Goal: Use online tool/utility: Use online tool/utility

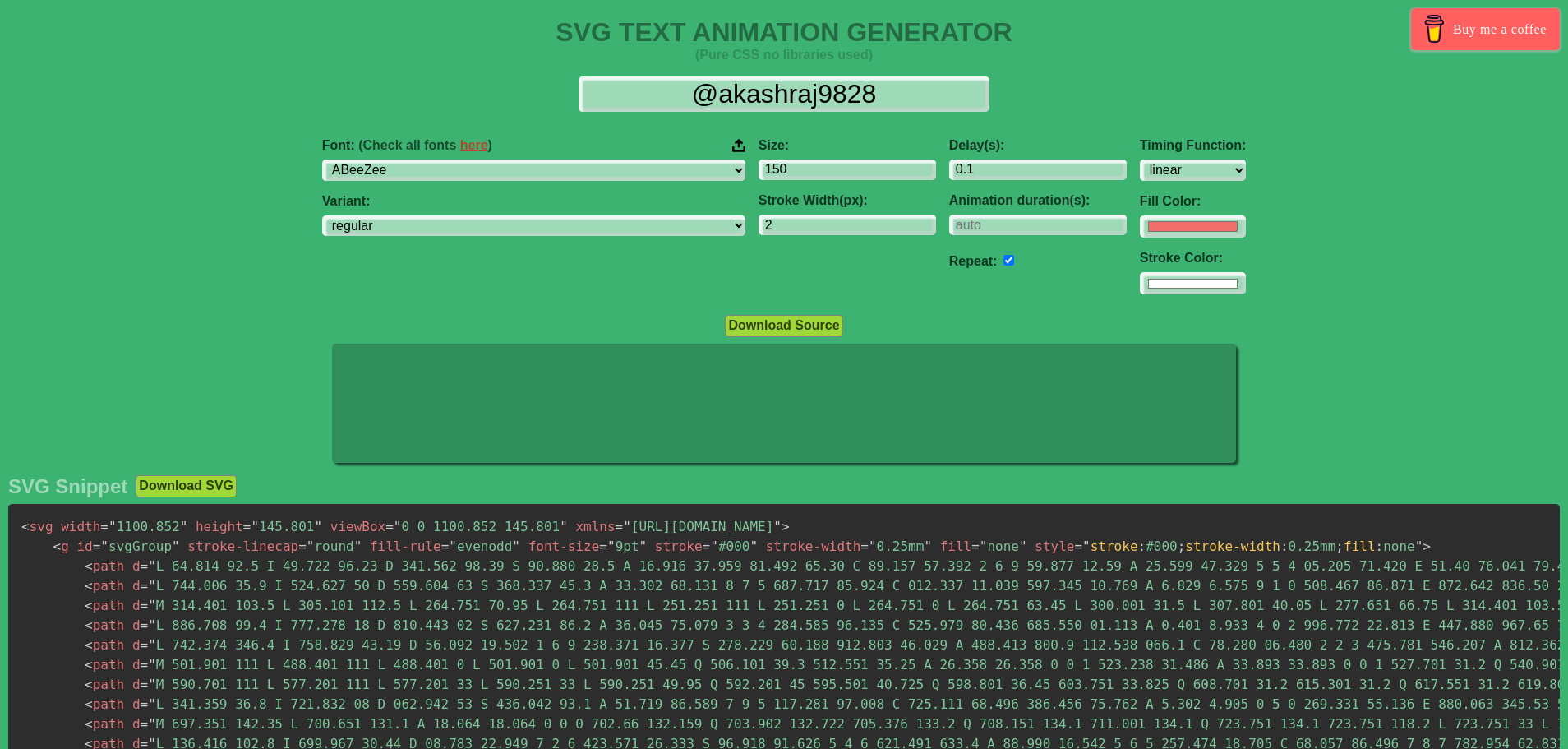
select select "linear"
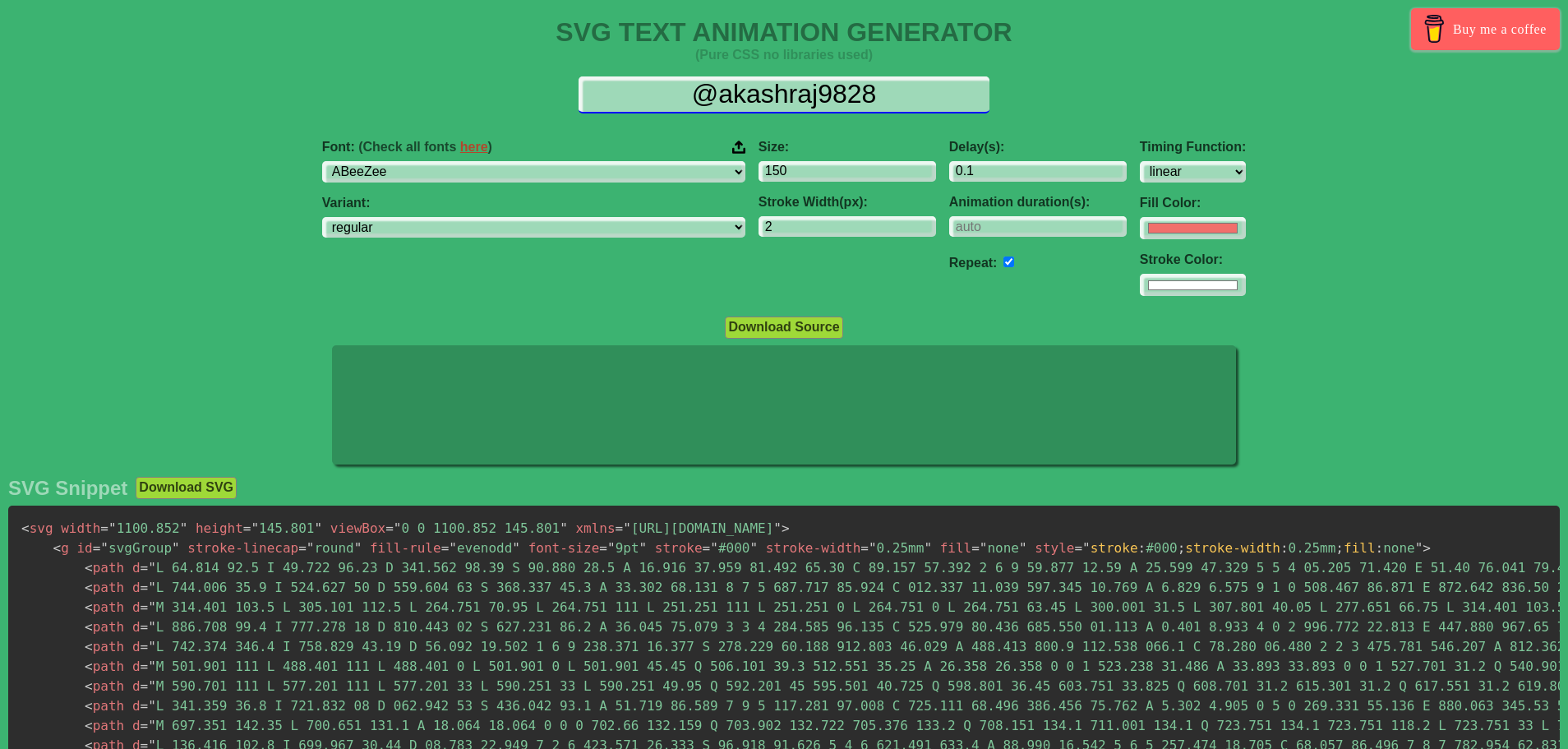
click at [752, 94] on input "@akashraj9828" at bounding box center [783, 95] width 411 height 37
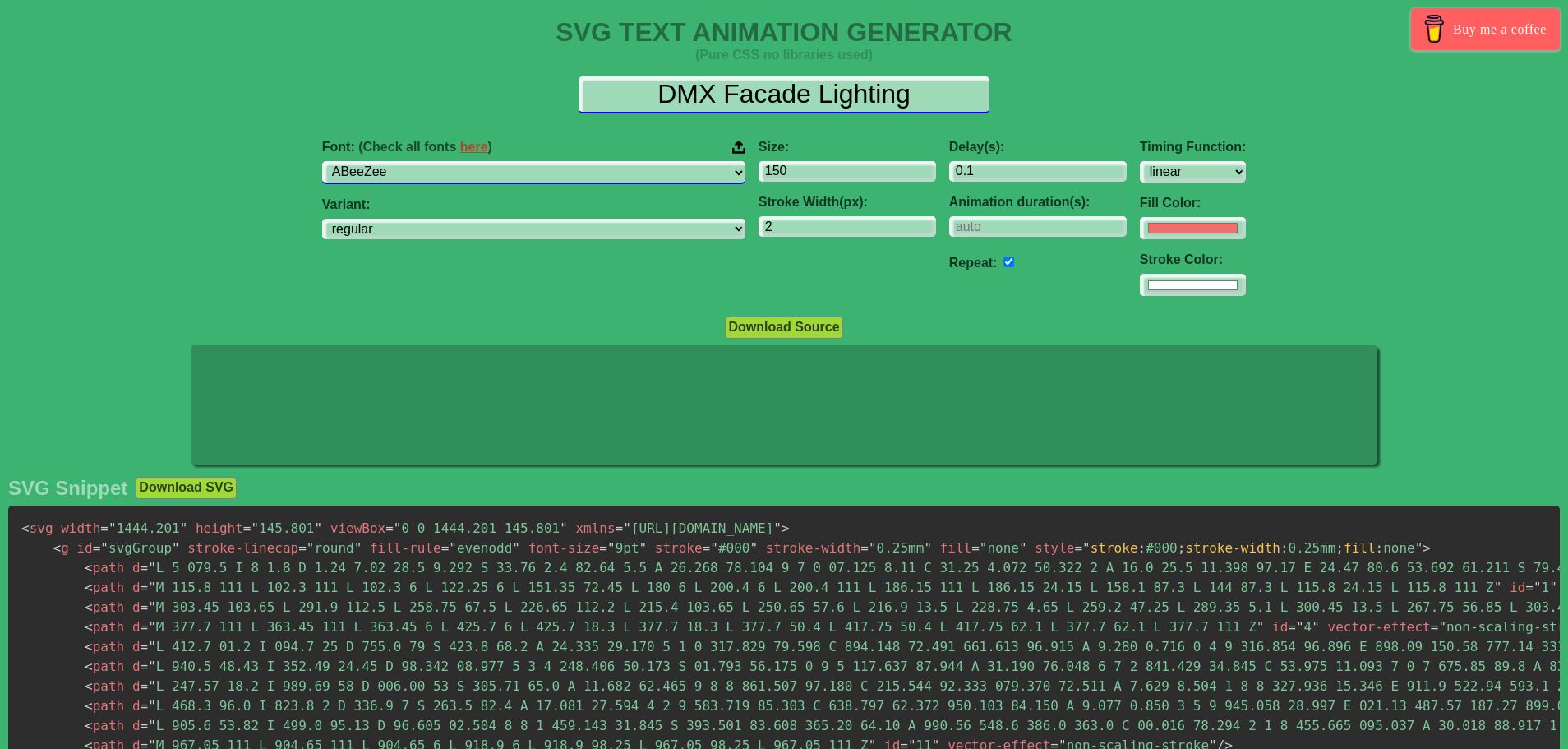
type input "DMX Facade Lighting"
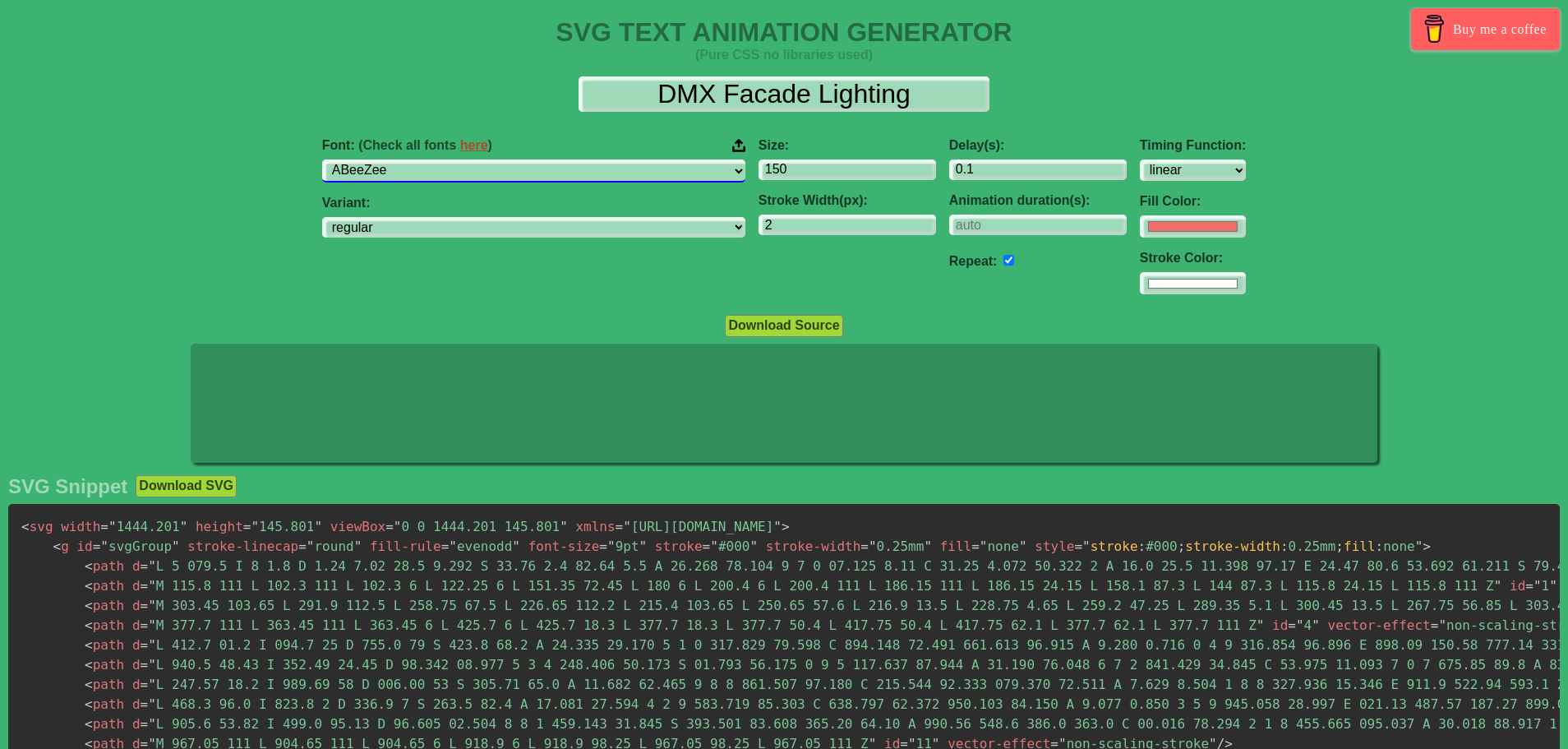
click at [601, 172] on select "ABeeZee [PERSON_NAME] Display AR One Sans [PERSON_NAME] Libre Aboreto Abril Fat…" at bounding box center [534, 171] width 423 height 23
click at [173, 203] on div "Font: (Check all fonts here ) ABeeZee [PERSON_NAME] Display AR One Sans [PERSON…" at bounding box center [784, 216] width 1568 height 183
click at [1140, 225] on input "#f16f6b" at bounding box center [1193, 226] width 106 height 23
type input "#000000"
click at [1311, 125] on div "Font: (Check all fonts here ) ABeeZee [PERSON_NAME] Display AR One Sans [PERSON…" at bounding box center [784, 216] width 1568 height 183
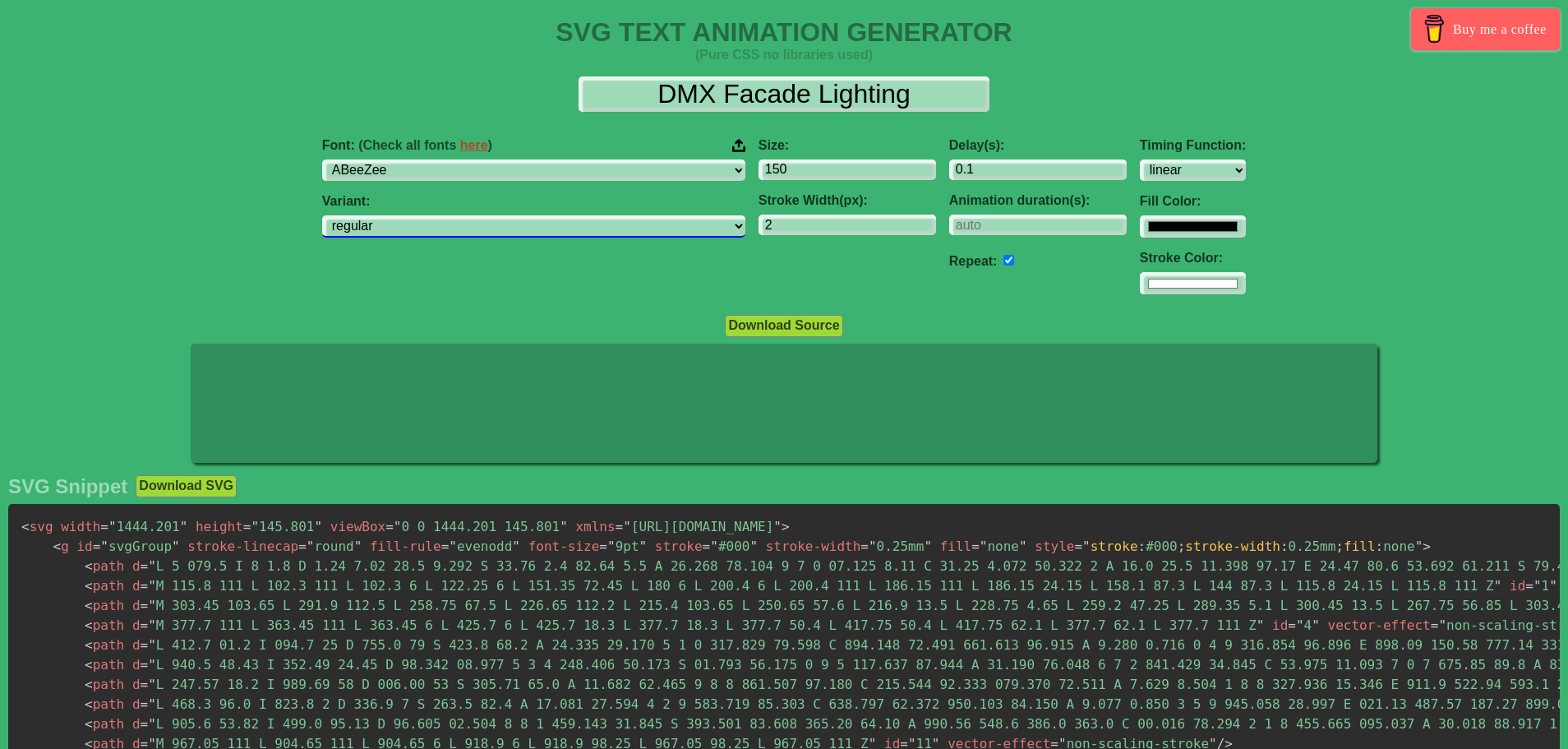
click at [487, 228] on select "regular italic" at bounding box center [534, 226] width 423 height 23
click at [760, 222] on input "2" at bounding box center [847, 225] width 177 height 23
click at [1140, 237] on input "#ffffff" at bounding box center [1193, 226] width 106 height 23
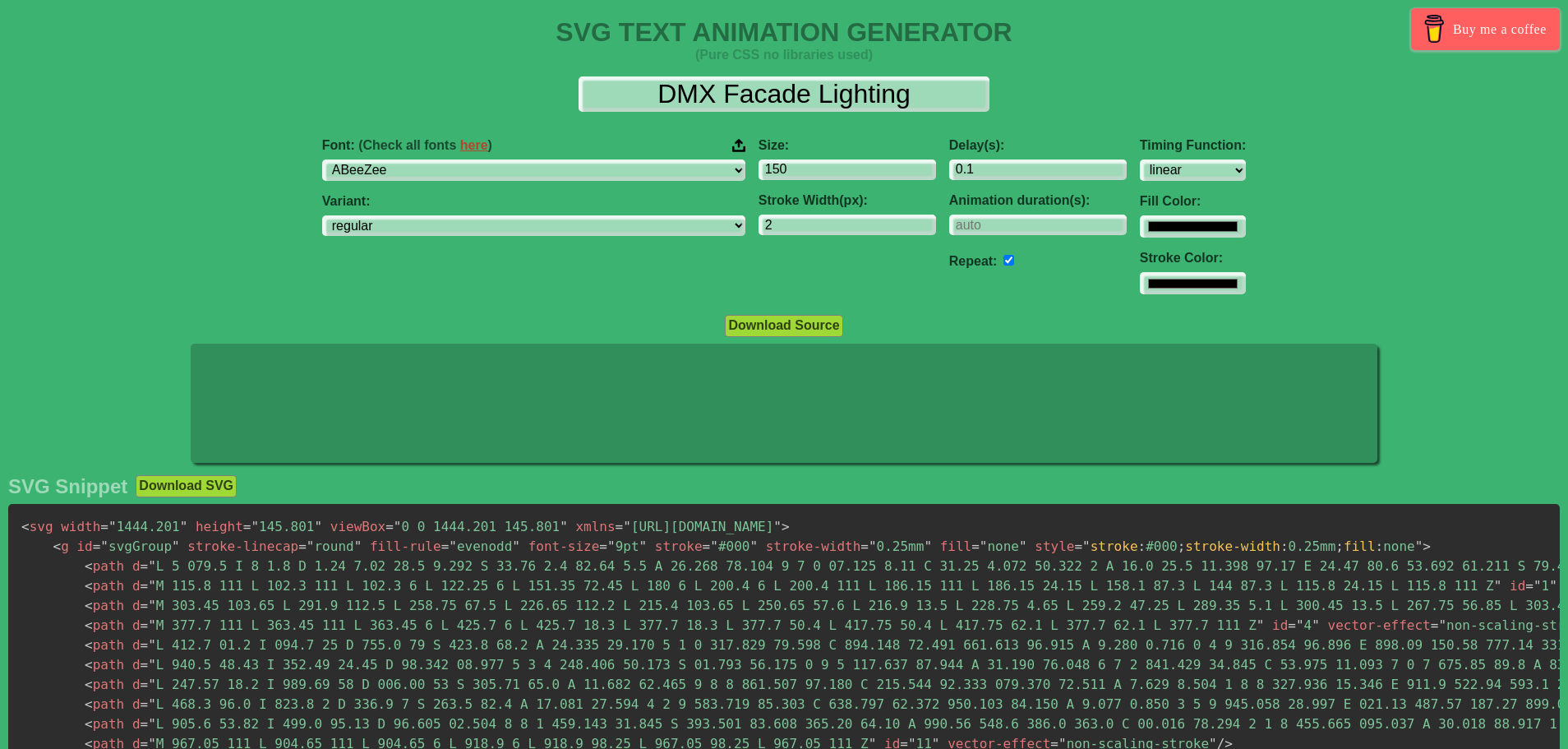
type input "#000000"
click at [1479, 324] on div "Download Source" at bounding box center [784, 325] width 1568 height 23
click at [950, 230] on input "number" at bounding box center [1038, 225] width 177 height 23
click at [1010, 231] on input "-1" at bounding box center [1038, 225] width 177 height 23
click at [1013, 222] on input "0" at bounding box center [1038, 225] width 177 height 23
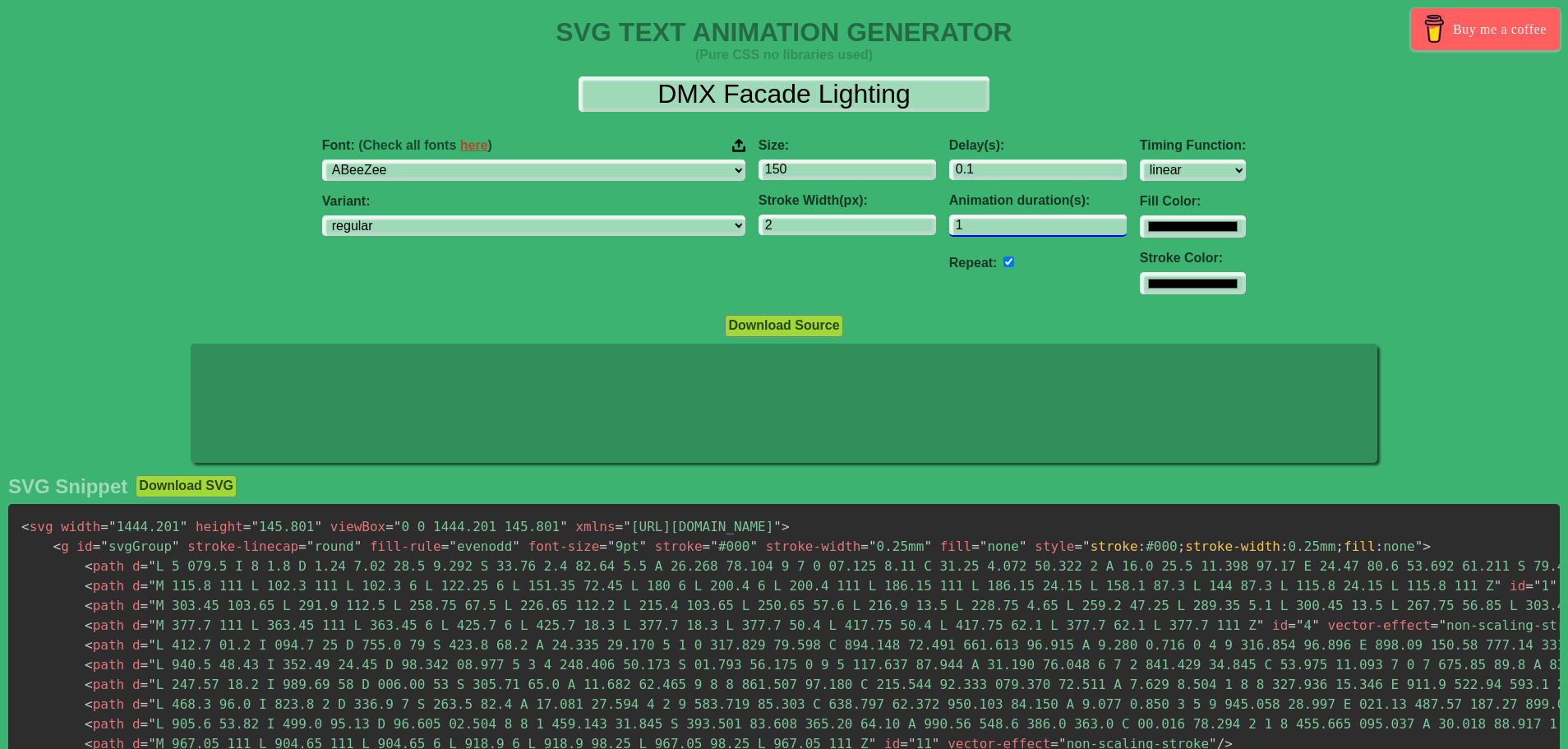
click at [1013, 222] on input "1" at bounding box center [1038, 225] width 177 height 23
click at [1013, 222] on input "2" at bounding box center [1038, 225] width 177 height 23
click at [1011, 235] on input "2" at bounding box center [1038, 225] width 177 height 23
click at [1010, 229] on input "1" at bounding box center [1038, 225] width 177 height 23
type input "0"
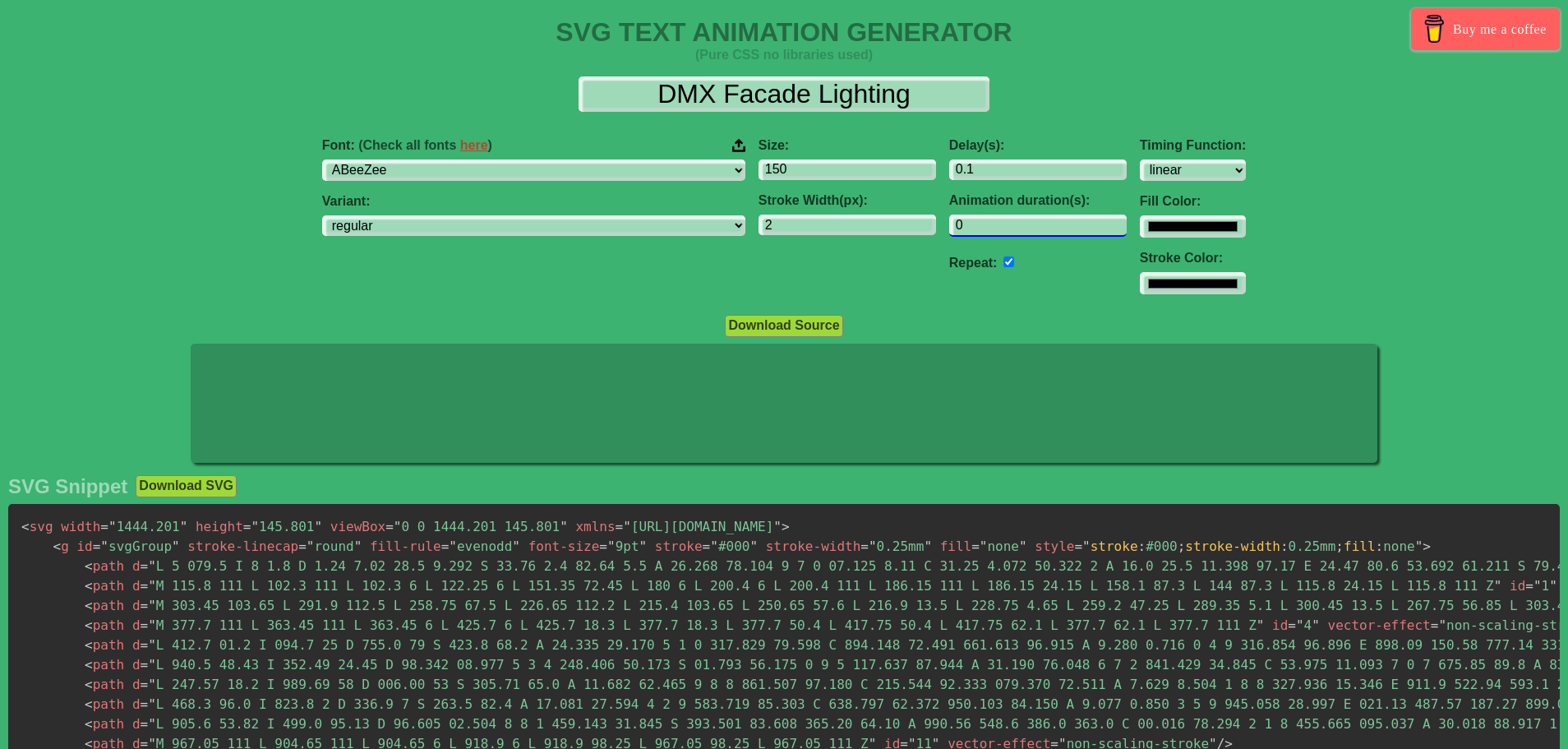
click at [1010, 229] on input "0" at bounding box center [1038, 225] width 177 height 23
drag, startPoint x: 956, startPoint y: 232, endPoint x: 779, endPoint y: 261, distance: 179.4
click at [779, 261] on div "Font: (Check all fonts here ) ABeeZee [PERSON_NAME] Display AR One Sans [PERSON…" at bounding box center [784, 216] width 1568 height 183
click at [1374, 245] on div "Font: (Check all fonts here ) ABeeZee [PERSON_NAME] Display AR One Sans [PERSON…" at bounding box center [784, 216] width 1568 height 183
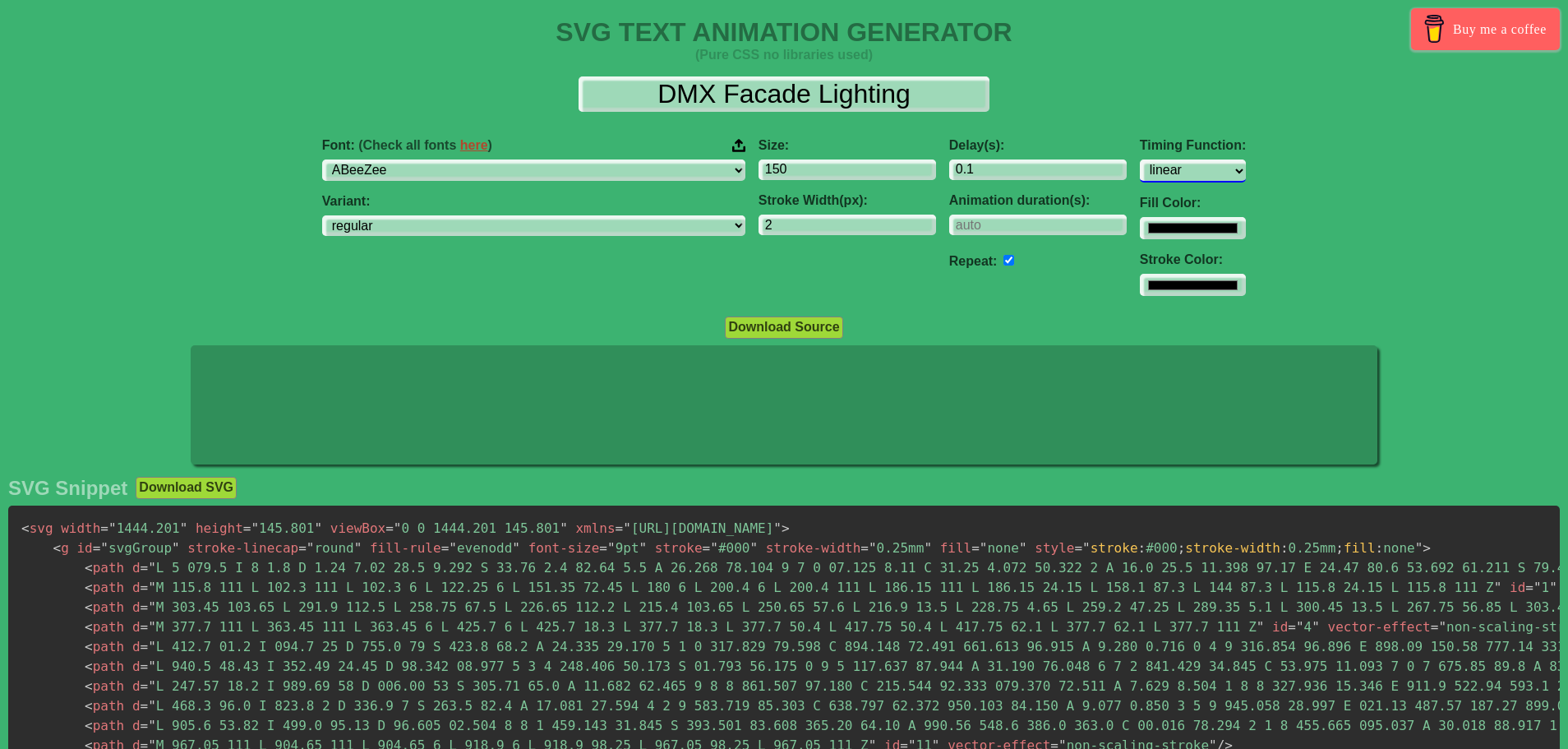
click at [1140, 170] on select "ease ease-in ease-out ease-in-out linear step-start step-end" at bounding box center [1193, 171] width 106 height 23
click at [1140, 160] on select "ease ease-in ease-out ease-in-out linear step-start step-end" at bounding box center [1193, 171] width 106 height 23
click at [1140, 166] on select "ease ease-in ease-out ease-in-out linear step-start step-end" at bounding box center [1193, 171] width 106 height 23
click at [1140, 160] on select "ease ease-in ease-out ease-in-out linear step-start step-end" at bounding box center [1193, 171] width 106 height 23
click at [1140, 164] on select "ease ease-in ease-out ease-in-out linear step-start step-end" at bounding box center [1193, 171] width 106 height 23
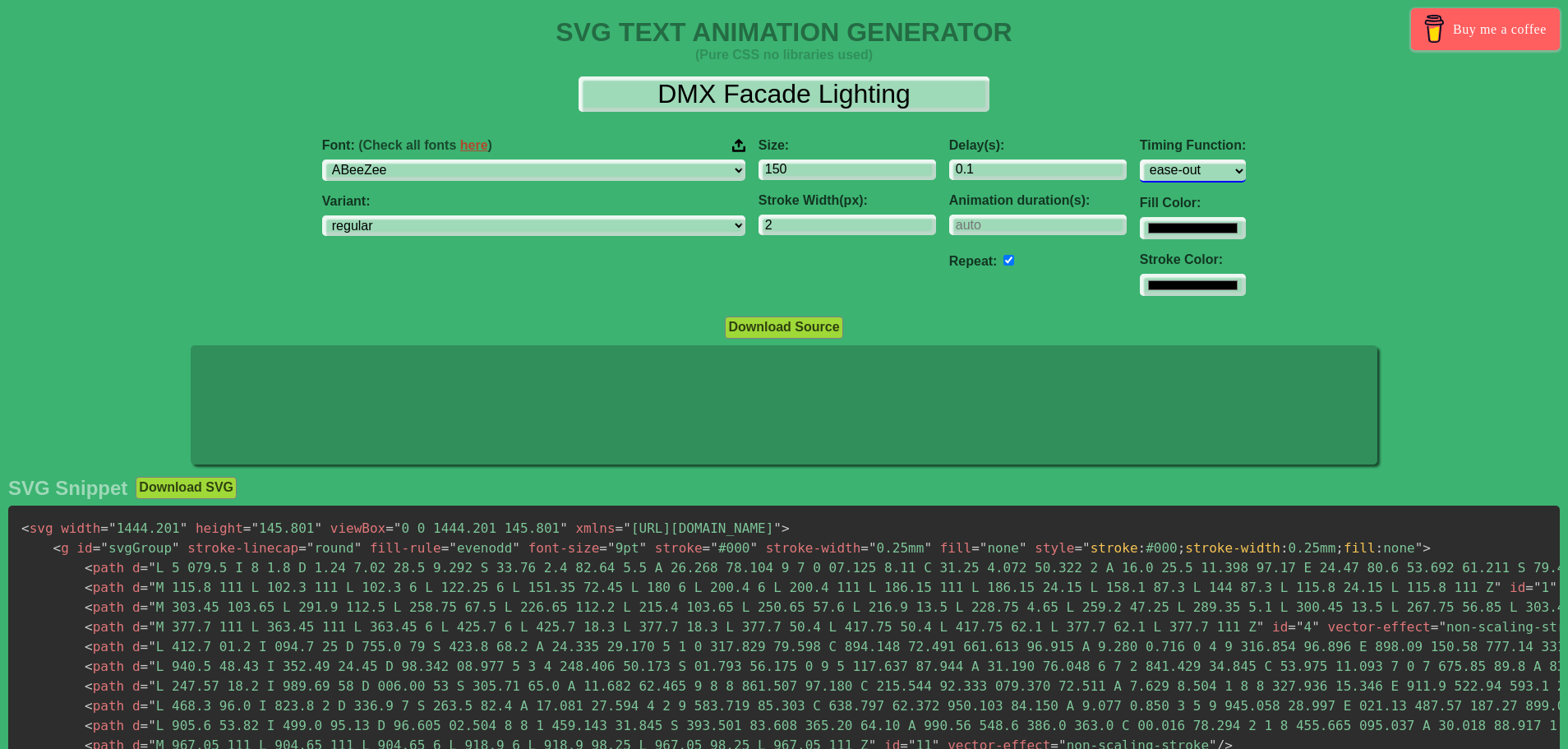
click at [1140, 160] on select "ease ease-in ease-out ease-in-out linear step-start step-end" at bounding box center [1193, 171] width 106 height 23
click at [1140, 171] on select "ease ease-in ease-out ease-in-out linear step-start step-end" at bounding box center [1193, 171] width 106 height 23
click at [1140, 160] on select "ease ease-in ease-out ease-in-out linear step-start step-end" at bounding box center [1193, 171] width 106 height 23
click at [1140, 161] on select "ease ease-in ease-out ease-in-out linear step-start step-end" at bounding box center [1193, 171] width 106 height 23
click at [1140, 160] on select "ease ease-in ease-out ease-in-out linear step-start step-end" at bounding box center [1193, 171] width 106 height 23
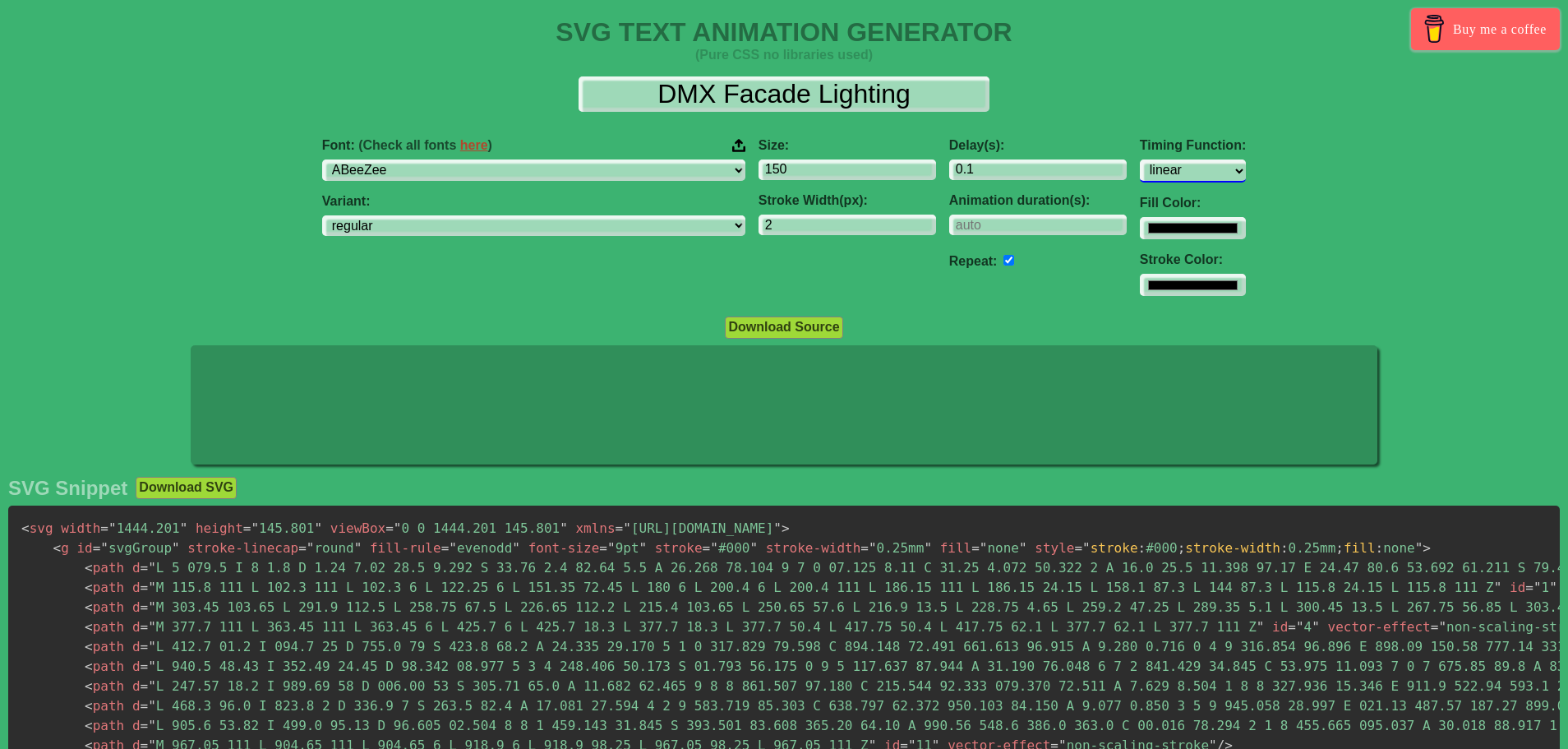
click at [1140, 167] on select "ease ease-in ease-out ease-in-out linear step-start step-end" at bounding box center [1193, 171] width 106 height 23
click at [1140, 160] on select "ease ease-in ease-out ease-in-out linear step-start step-end" at bounding box center [1193, 171] width 106 height 23
click at [1140, 164] on select "ease ease-in ease-out ease-in-out linear step-start step-end" at bounding box center [1193, 171] width 106 height 23
click at [1140, 160] on select "ease ease-in ease-out ease-in-out linear step-start step-end" at bounding box center [1193, 171] width 106 height 23
click at [1140, 168] on select "ease ease-in ease-out ease-in-out linear step-start step-end" at bounding box center [1193, 171] width 106 height 23
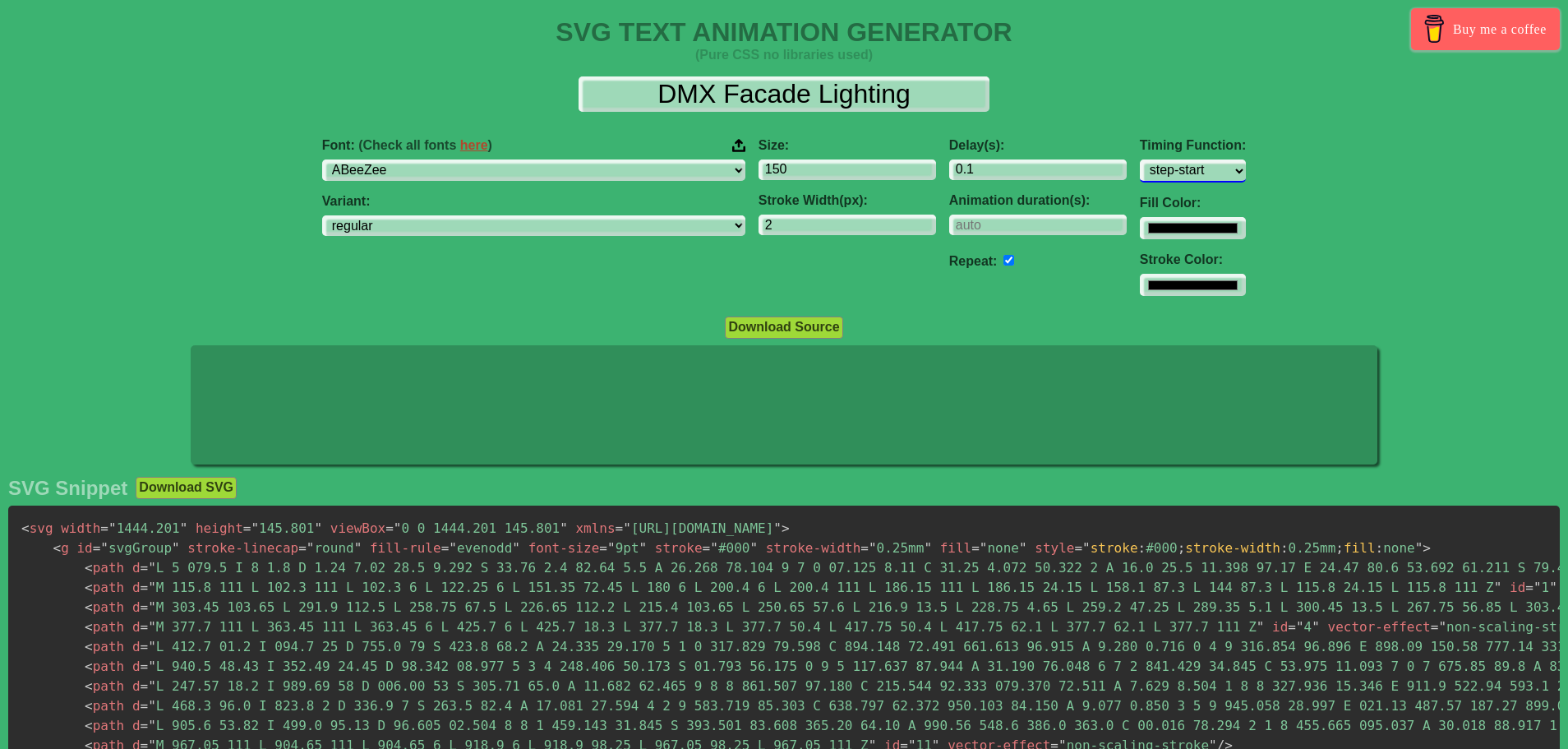
click at [1140, 160] on select "ease ease-in ease-out ease-in-out linear step-start step-end" at bounding box center [1193, 171] width 106 height 23
click at [1133, 306] on div "Timing Function: ease ease-in ease-out ease-in-out linear step-start step-end F…" at bounding box center [1193, 216] width 120 height 183
click at [780, 326] on button "Download Source" at bounding box center [784, 325] width 118 height 22
click at [1140, 177] on select "ease ease-in ease-out ease-in-out linear step-start step-end" at bounding box center [1193, 171] width 106 height 23
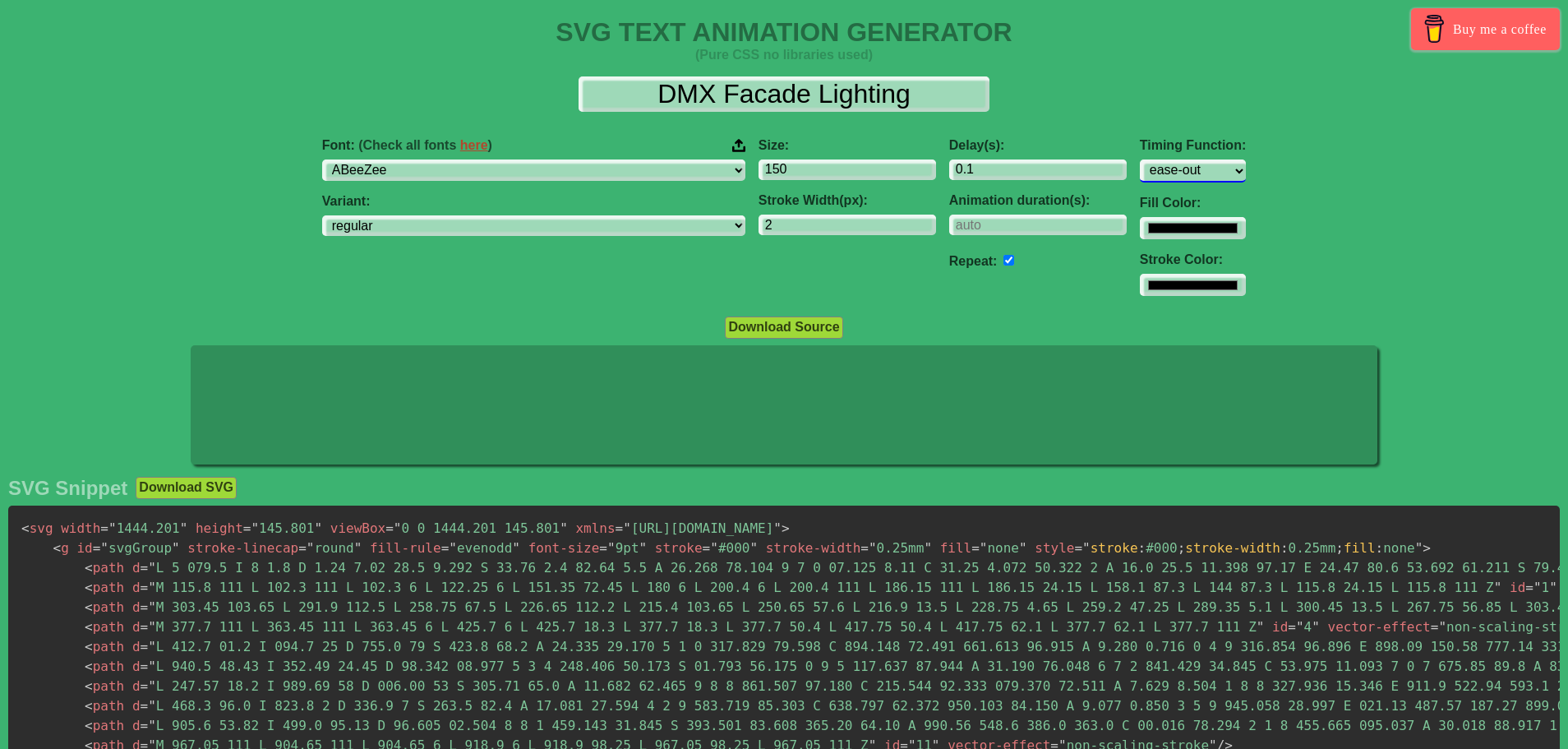
click at [1140, 160] on select "ease ease-in ease-out ease-in-out linear step-start step-end" at bounding box center [1193, 171] width 106 height 23
click at [1140, 175] on select "ease ease-in ease-out ease-in-out linear step-start step-end" at bounding box center [1193, 171] width 106 height 23
click at [1140, 160] on select "ease ease-in ease-out ease-in-out linear step-start step-end" at bounding box center [1193, 171] width 106 height 23
click at [1140, 165] on select "ease ease-in ease-out ease-in-out linear step-start step-end" at bounding box center [1193, 171] width 106 height 23
click at [1140, 160] on select "ease ease-in ease-out ease-in-out linear step-start step-end" at bounding box center [1193, 171] width 106 height 23
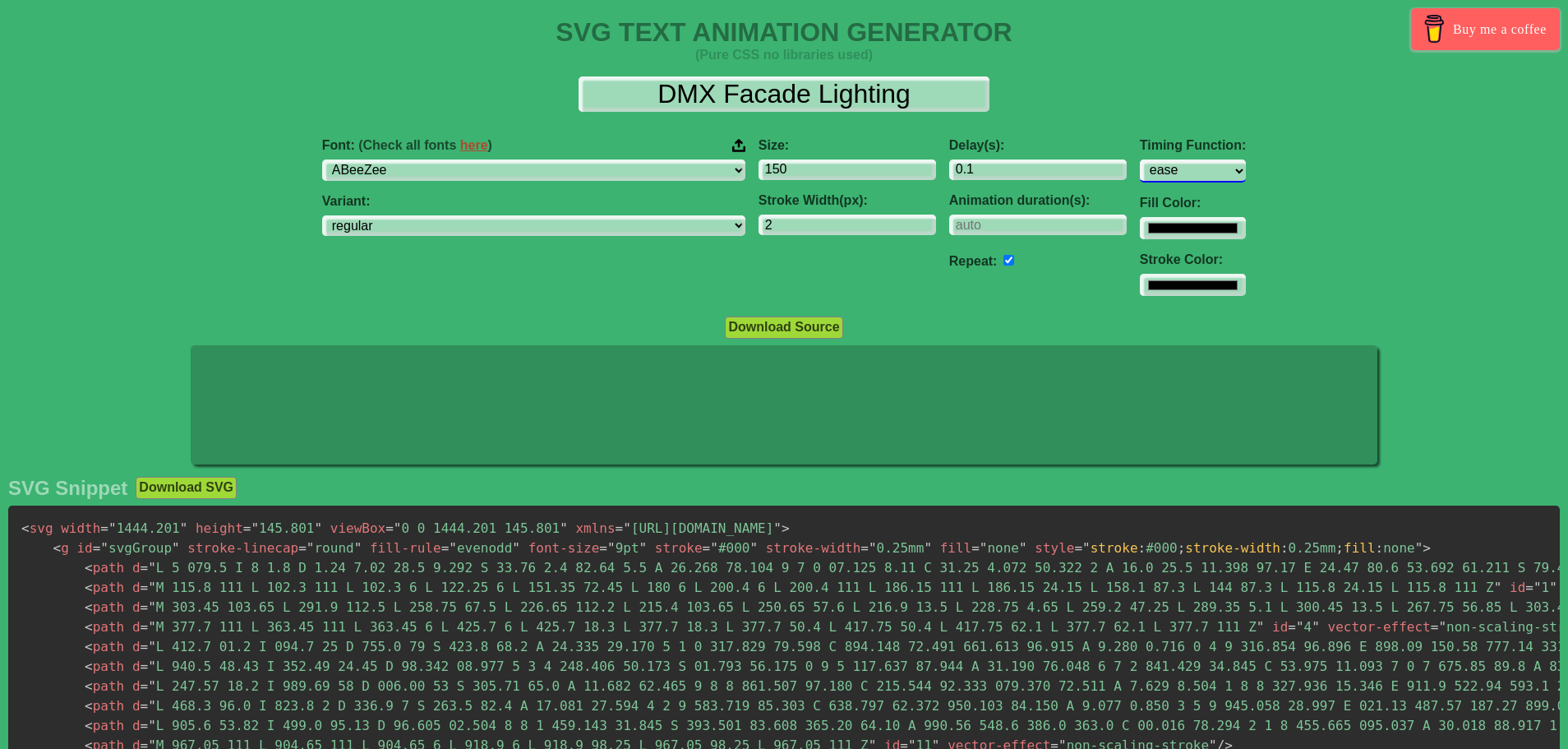
click at [1140, 161] on select "ease ease-in ease-out ease-in-out linear step-start step-end" at bounding box center [1193, 171] width 106 height 23
select select "linear"
click at [1140, 160] on select "ease ease-in ease-out ease-in-out linear step-start step-end" at bounding box center [1193, 171] width 106 height 23
click at [797, 329] on button "Download Source" at bounding box center [784, 325] width 118 height 22
click at [1140, 226] on input "#000000" at bounding box center [1193, 226] width 106 height 23
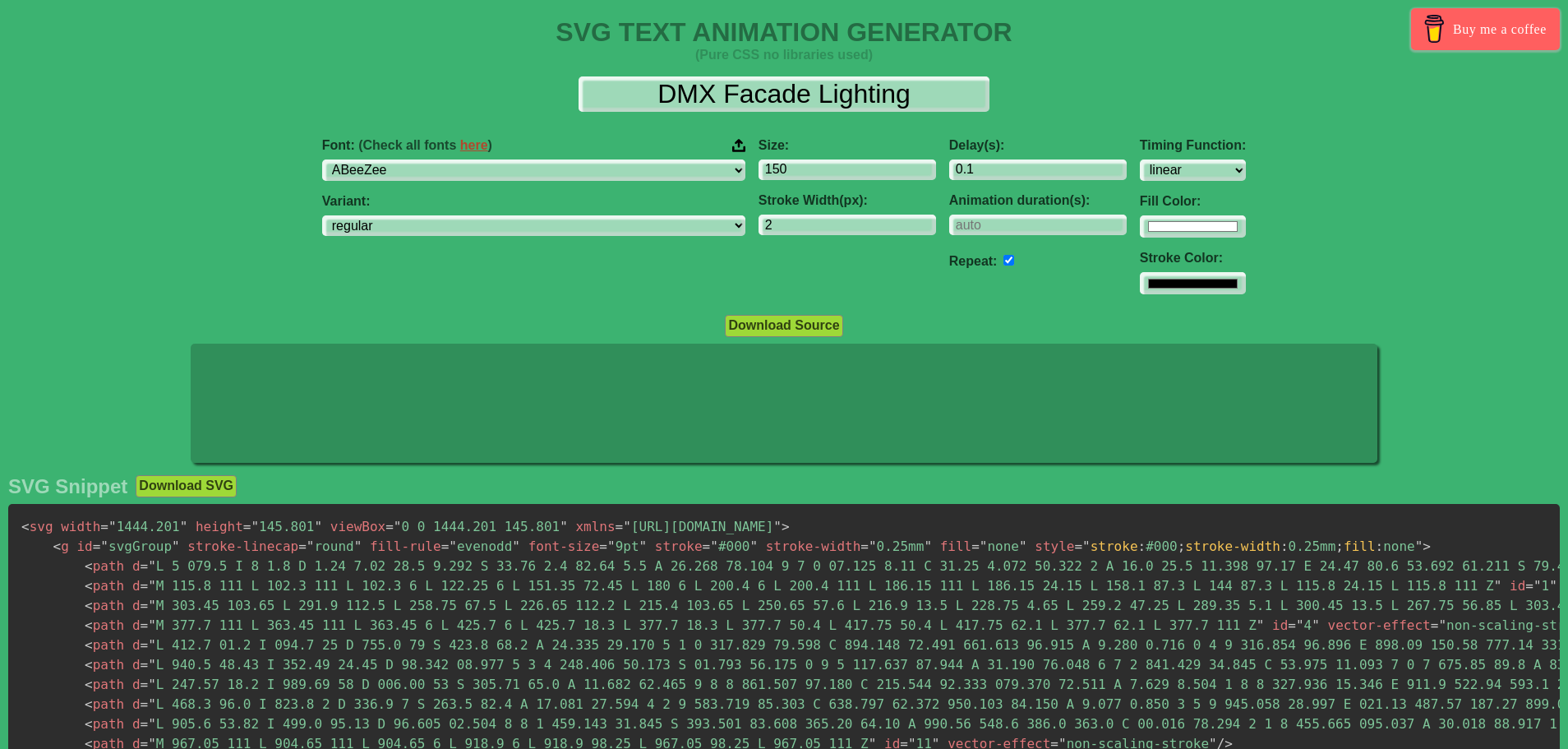
type input "#ffffff"
click at [1253, 192] on div "Font: (Check all fonts here ) ABeeZee [PERSON_NAME] Display AR One Sans [PERSON…" at bounding box center [784, 216] width 1568 height 183
click at [1140, 237] on input "#000000" at bounding box center [1193, 226] width 106 height 23
type input "#ffffff"
click at [1257, 185] on div "Font: (Check all fonts here ) ABeeZee [PERSON_NAME] Display AR One Sans [PERSON…" at bounding box center [784, 216] width 1568 height 183
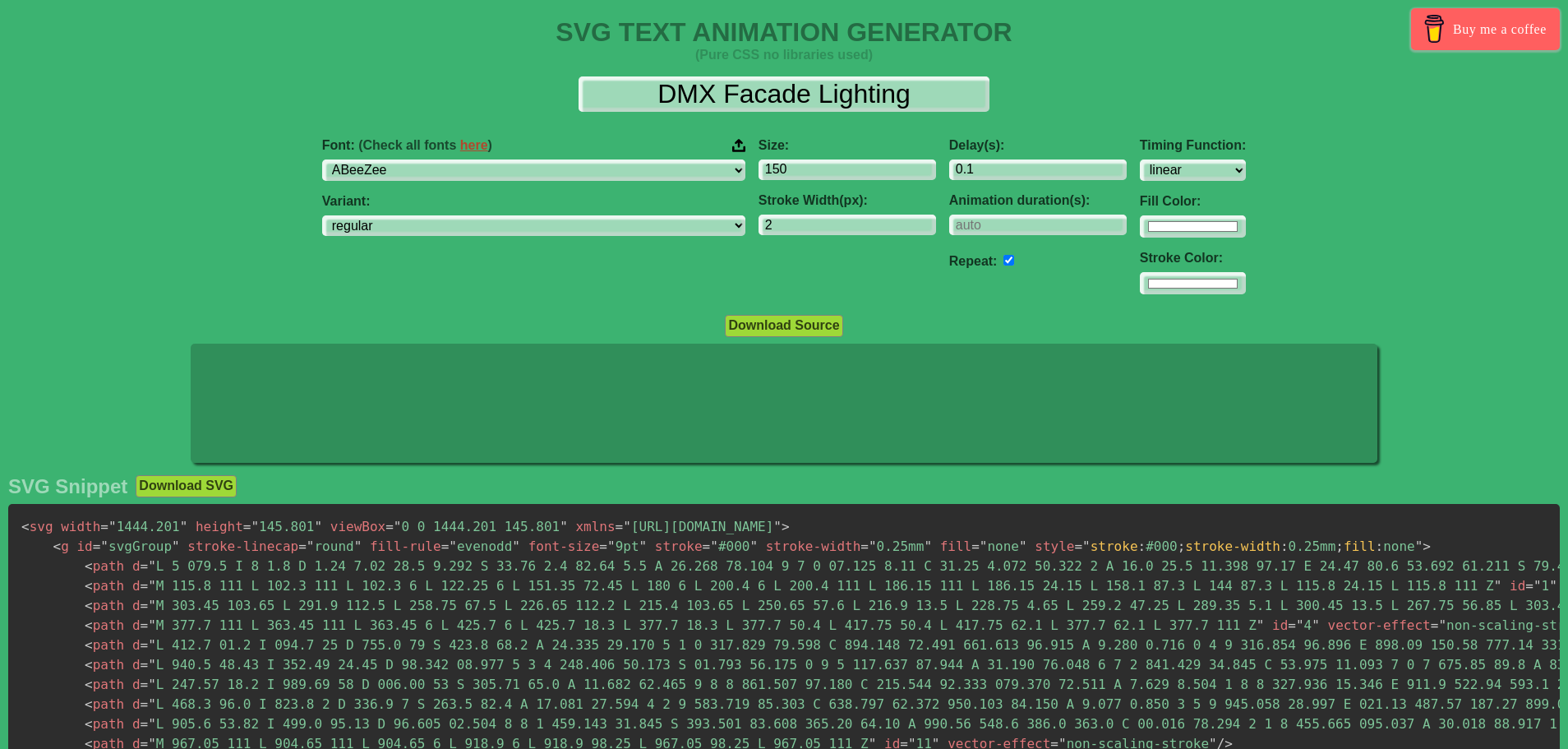
click at [771, 328] on button "Download Source" at bounding box center [784, 325] width 118 height 22
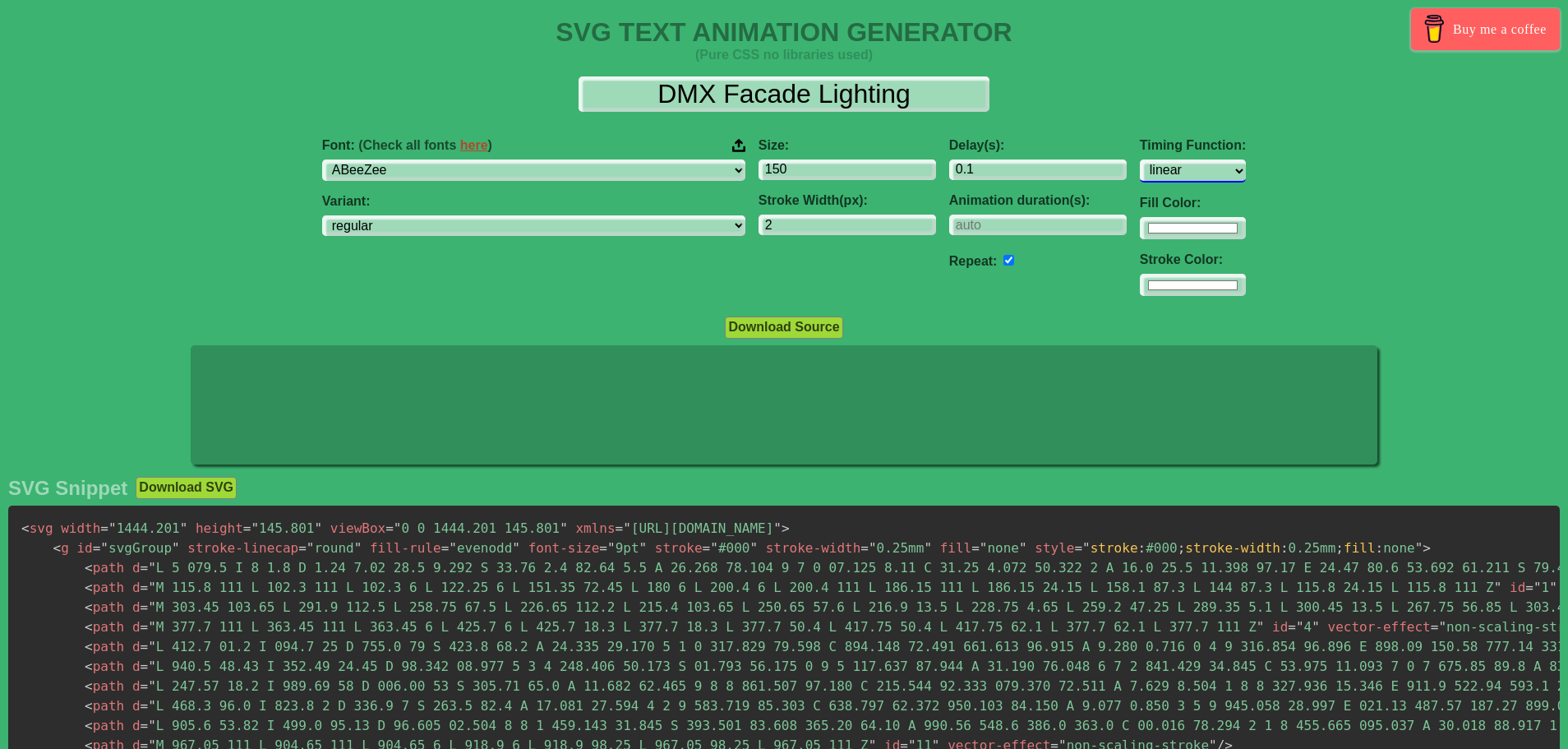
click at [1140, 170] on select "ease ease-in ease-out ease-in-out linear step-start step-end" at bounding box center [1193, 171] width 106 height 23
select select "step-start"
click at [1140, 160] on select "ease ease-in ease-out ease-in-out linear step-start step-end" at bounding box center [1193, 171] width 106 height 23
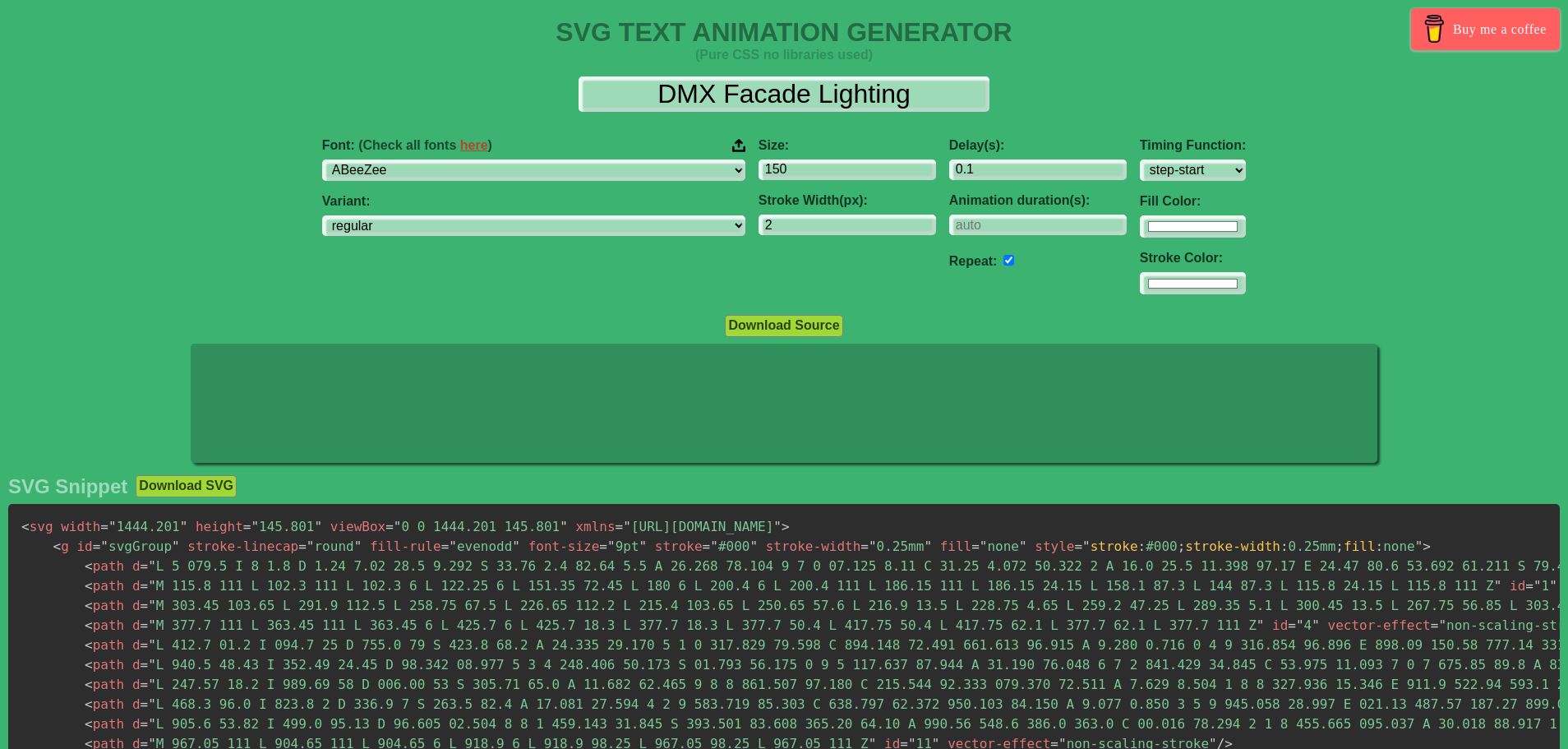
click at [793, 324] on button "Download Source" at bounding box center [784, 325] width 118 height 22
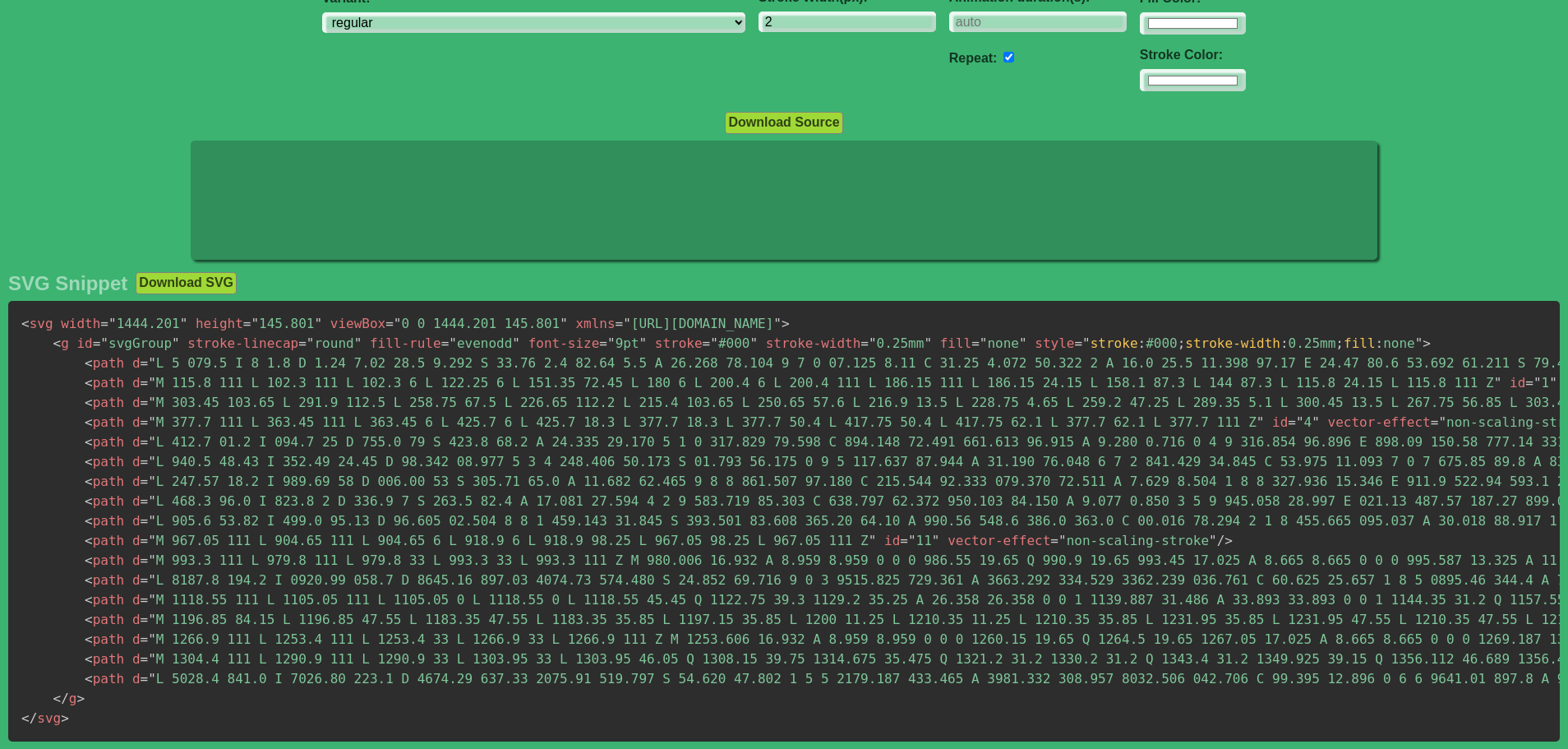
scroll to position [204, 0]
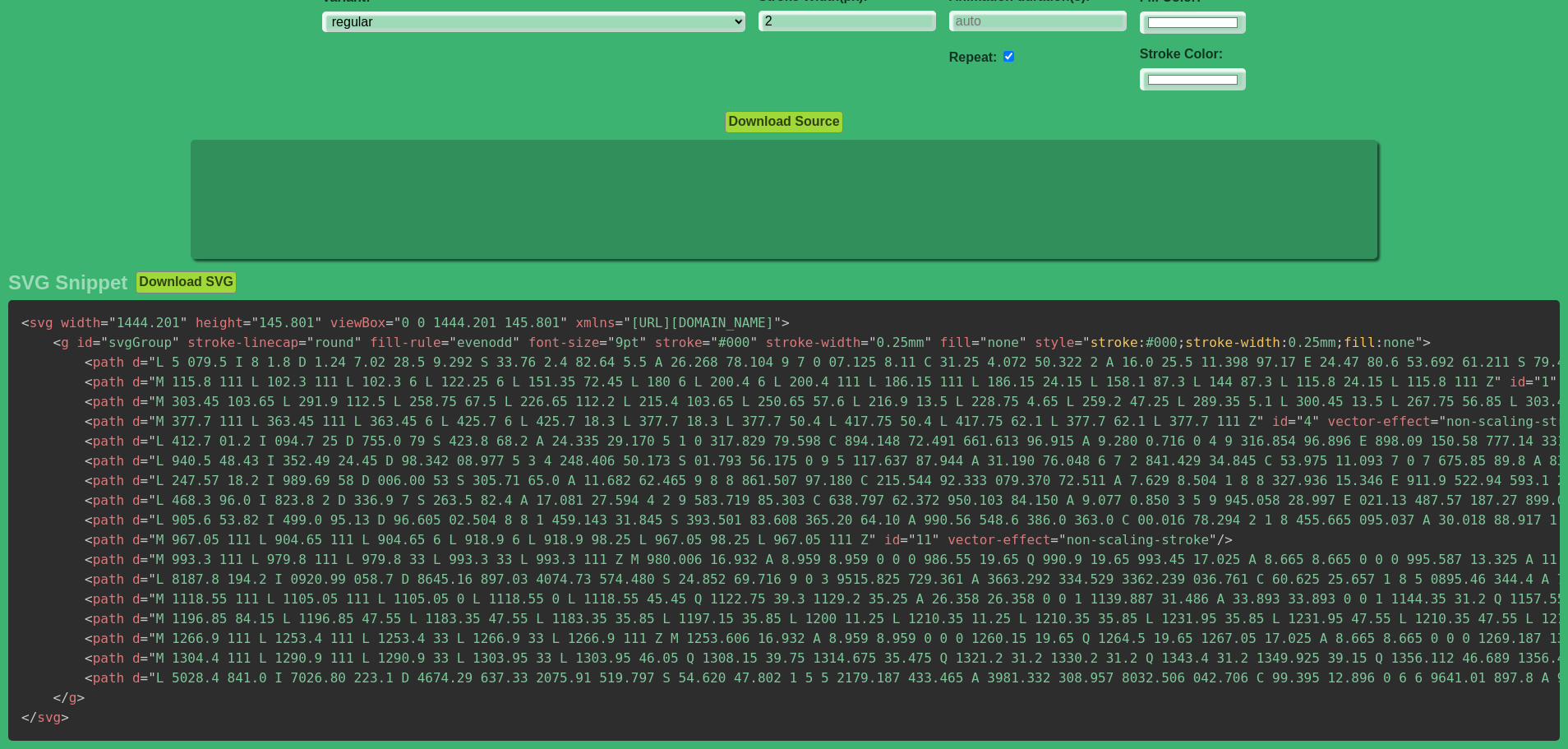
click at [258, 401] on span "= " M 303.45 103.65 L 291.9 112.5 L 258.75 67.5 L 226.65 112.2 L 215.4 103.65 L…" at bounding box center [896, 402] width 1512 height 16
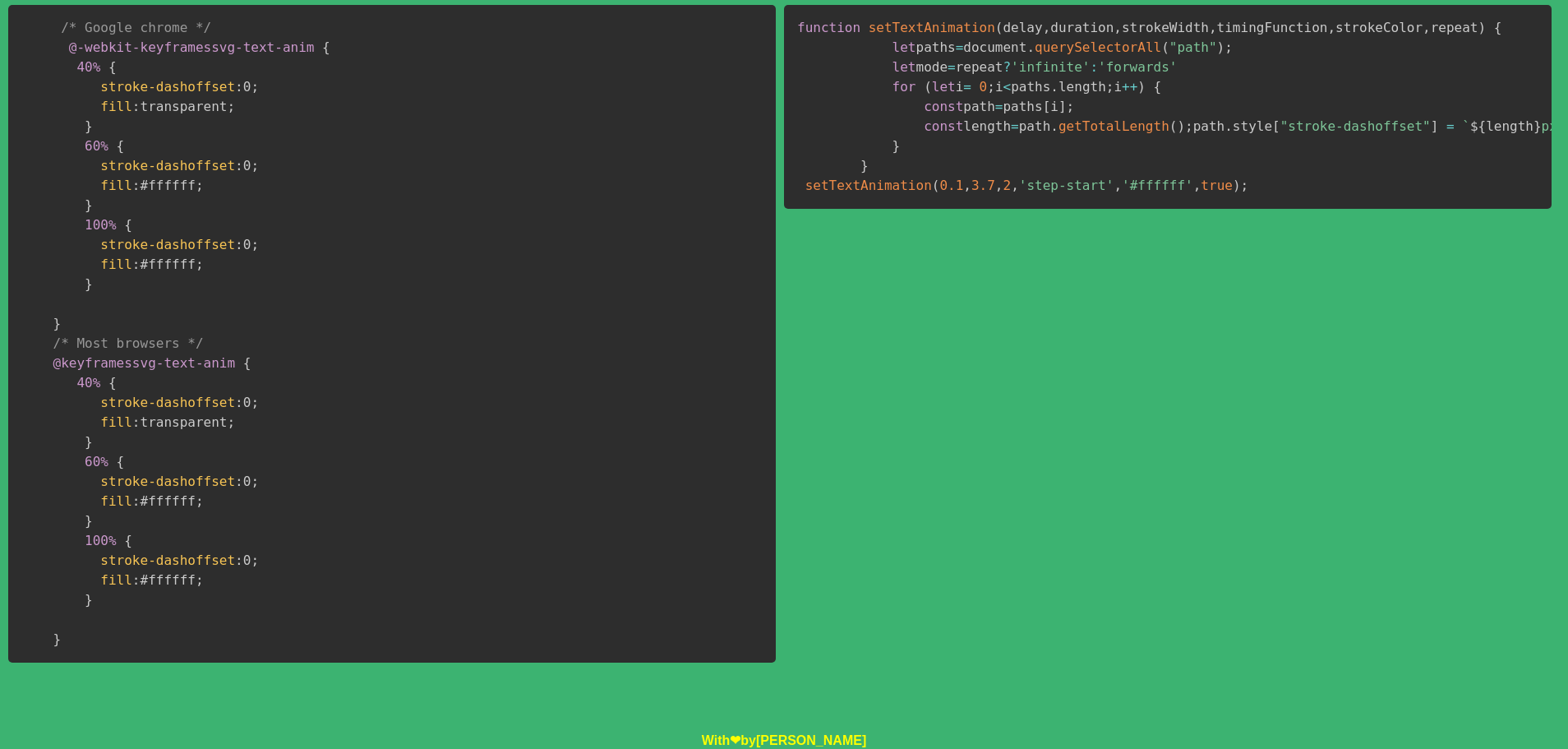
scroll to position [0, 0]
